Goal: Information Seeking & Learning: Check status

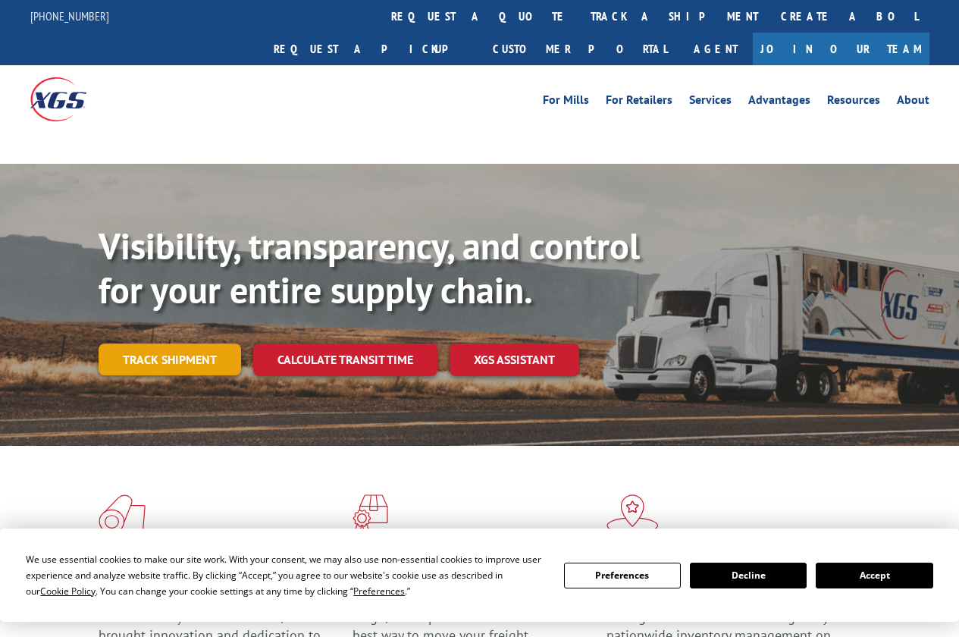
click at [180, 344] on link "Track shipment" at bounding box center [170, 360] width 143 height 32
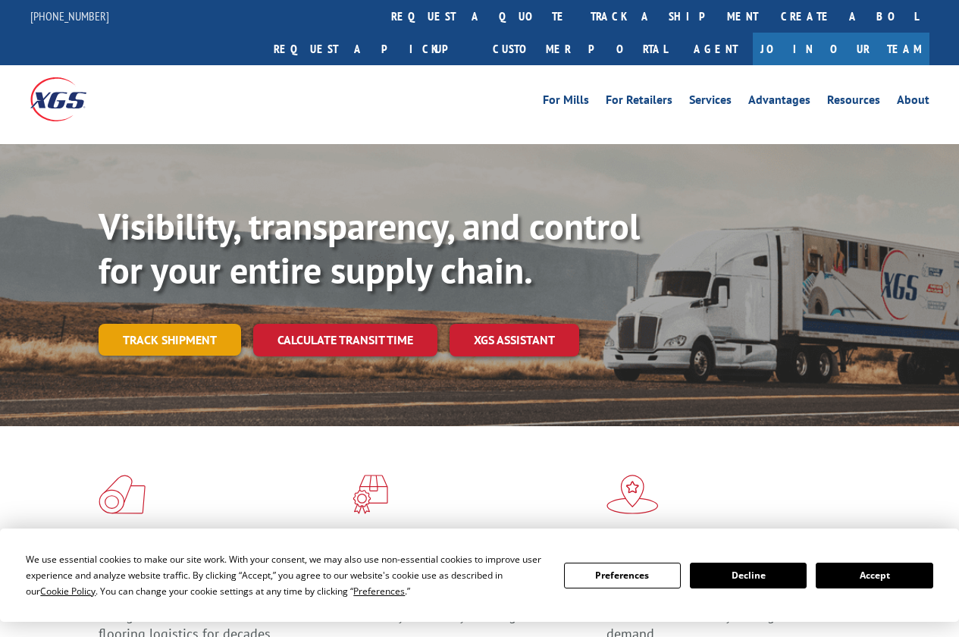
click at [177, 324] on link "Track shipment" at bounding box center [170, 340] width 143 height 32
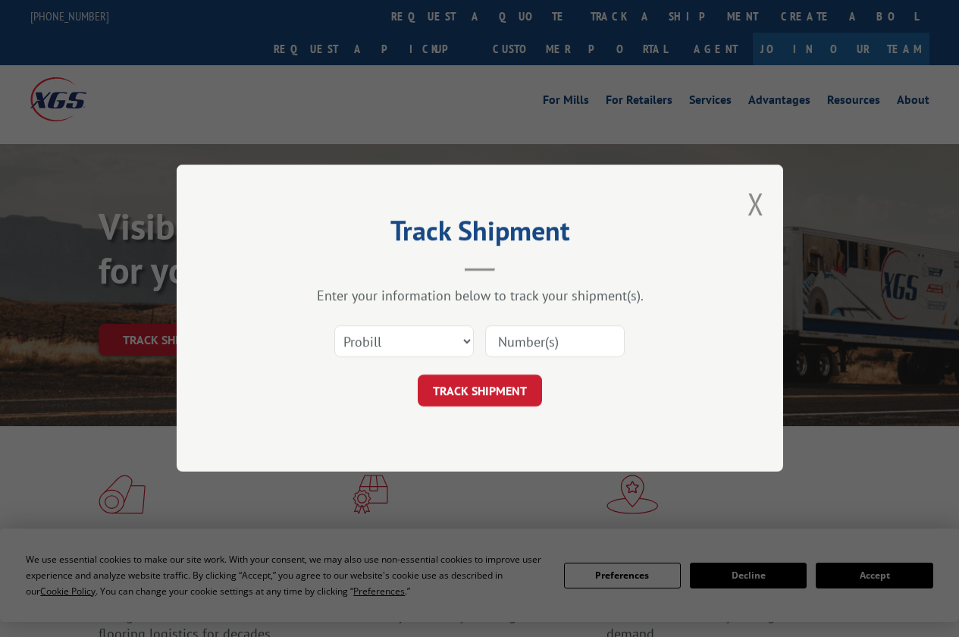
click at [479, 342] on div "Select category... Probill BOL PO" at bounding box center [480, 342] width 455 height 50
click at [409, 350] on select "Select category... Probill BOL PO" at bounding box center [404, 342] width 140 height 32
select select "bol"
click at [334, 326] on select "Select category... Probill BOL PO" at bounding box center [404, 342] width 140 height 32
click at [513, 344] on input at bounding box center [555, 342] width 140 height 32
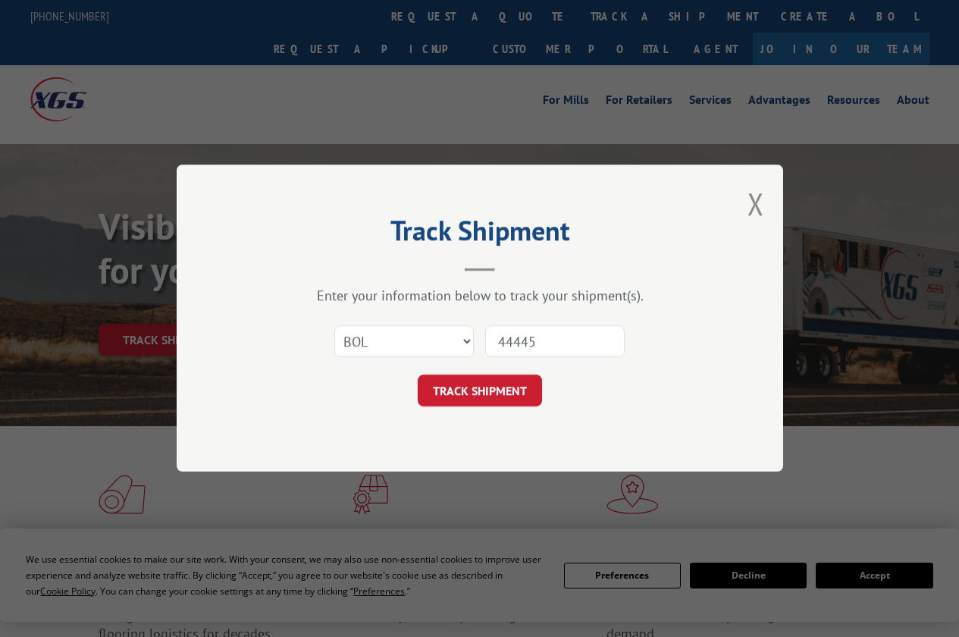
type input "444454"
click button "TRACK SHIPMENT" at bounding box center [480, 391] width 124 height 32
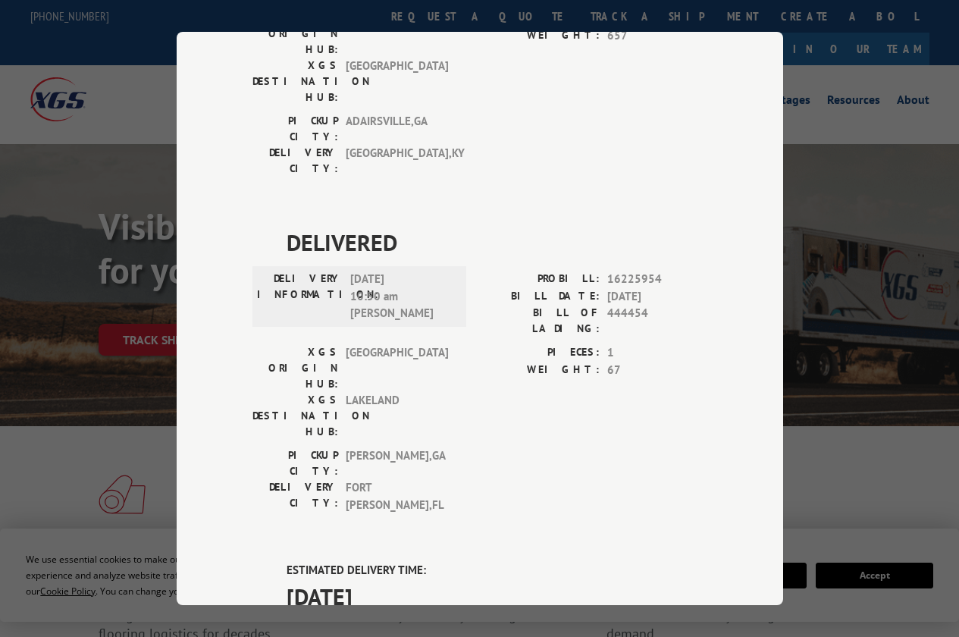
scroll to position [303, 0]
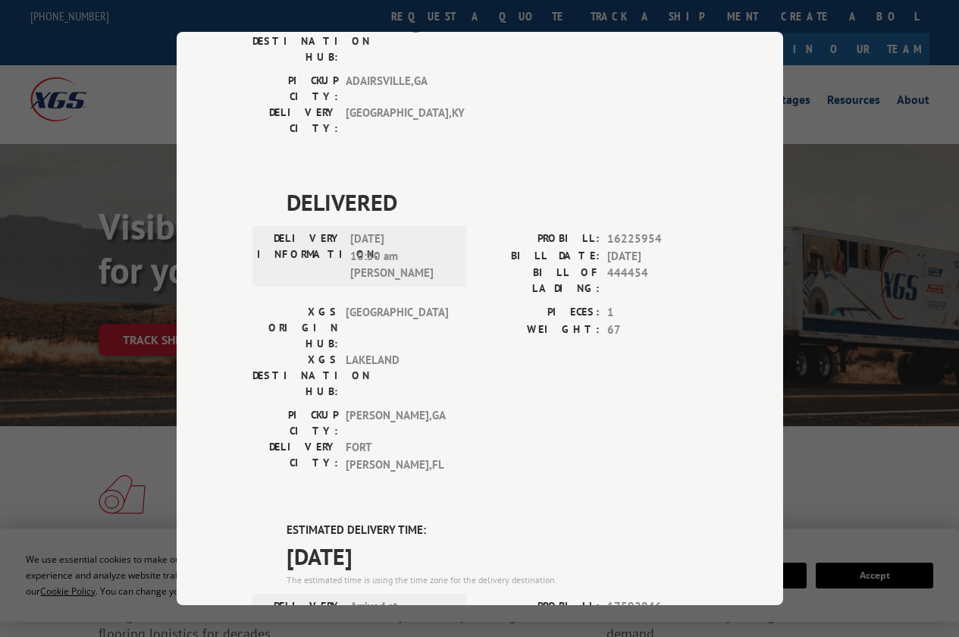
click at [608, 598] on span "17592046" at bounding box center [658, 606] width 100 height 17
copy span "17592046"
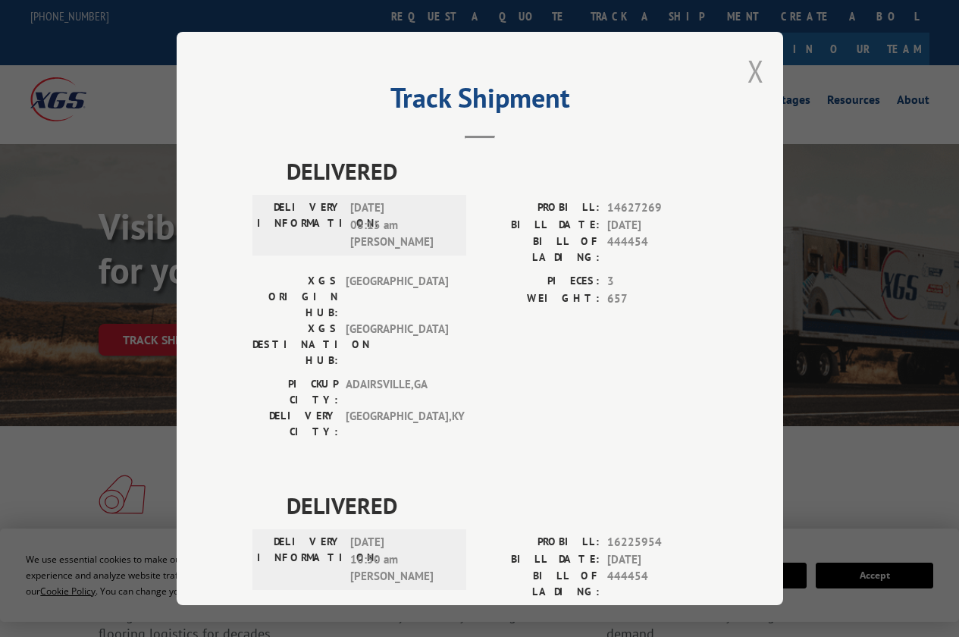
click at [749, 69] on button "Close modal" at bounding box center [756, 71] width 17 height 40
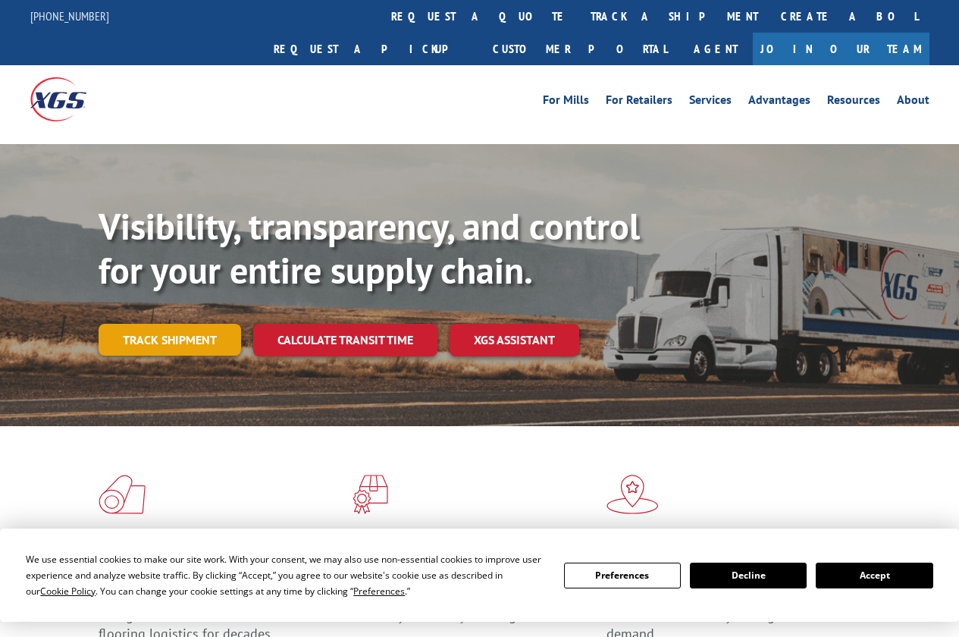
click at [197, 324] on link "Track shipment" at bounding box center [170, 340] width 143 height 32
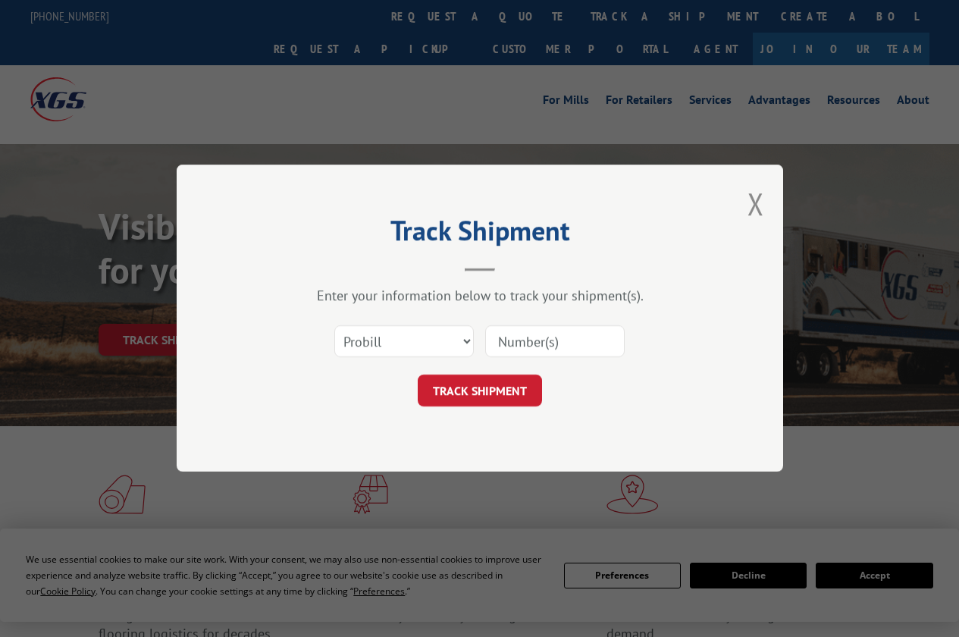
click at [515, 338] on input at bounding box center [555, 342] width 140 height 32
type input "438868"
click at [426, 328] on select "Select category... Probill BOL PO" at bounding box center [404, 342] width 140 height 32
select select "bol"
click at [334, 326] on select "Select category... Probill BOL PO" at bounding box center [404, 342] width 140 height 32
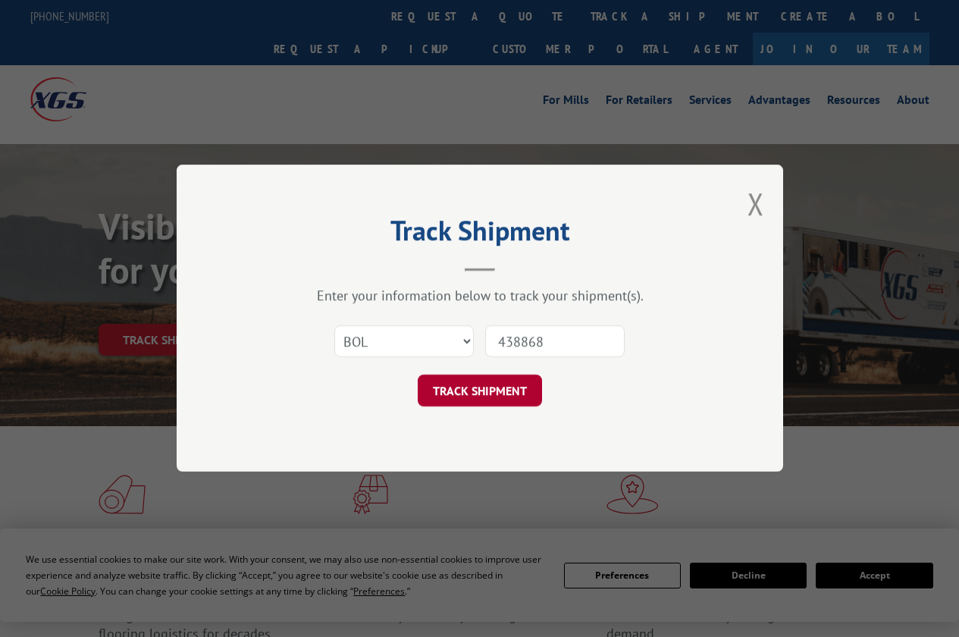
click at [493, 394] on button "TRACK SHIPMENT" at bounding box center [480, 391] width 124 height 32
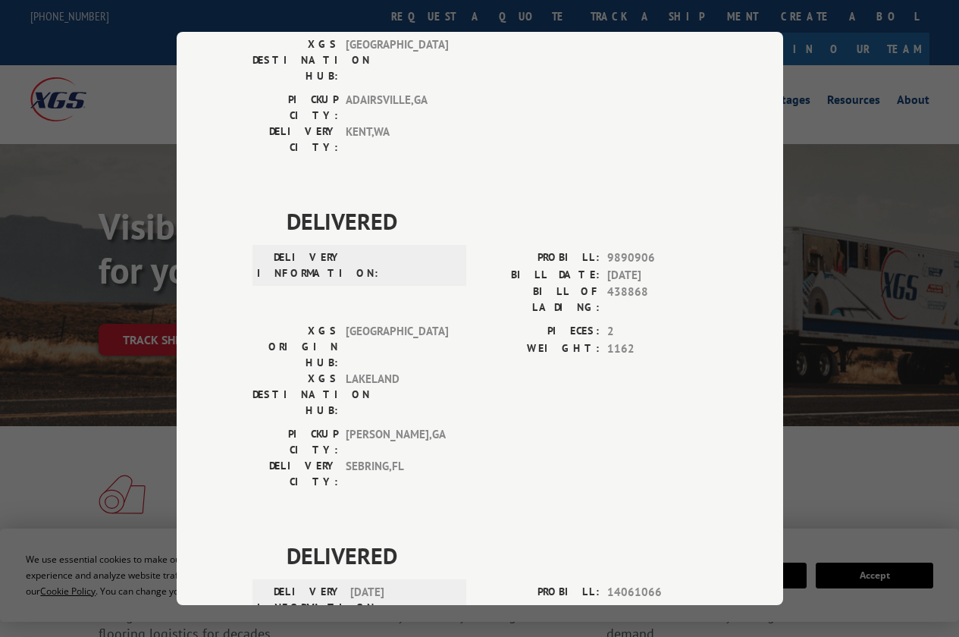
scroll to position [283, 0]
